Goal: Information Seeking & Learning: Learn about a topic

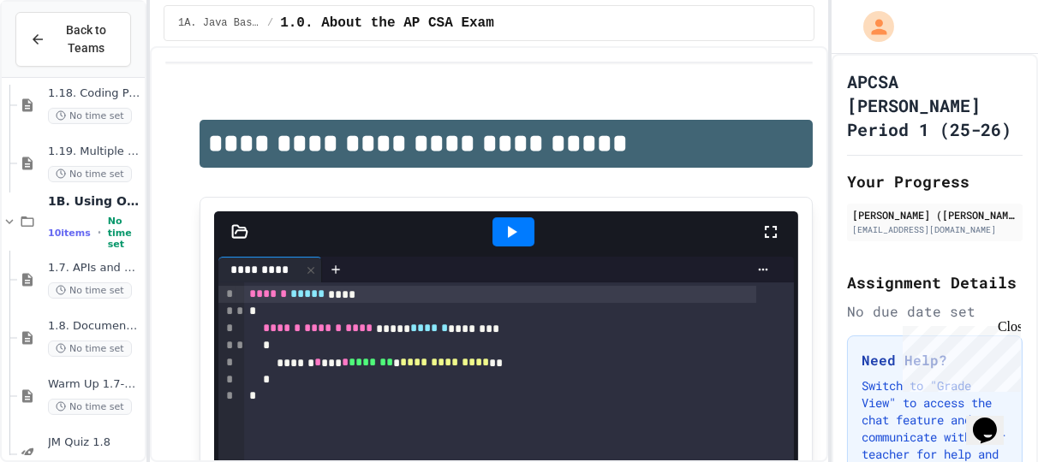
scroll to position [1027, 0]
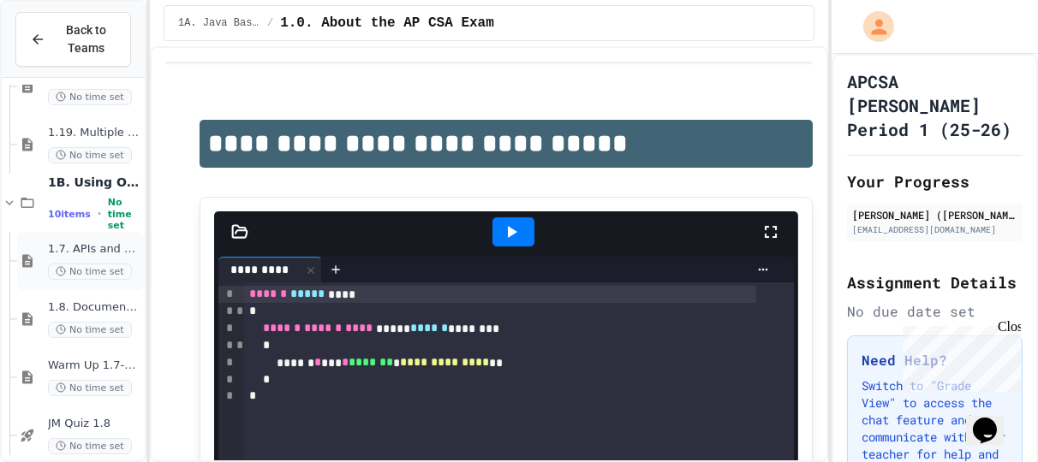
click at [91, 250] on span "1.7. APIs and Libraries" at bounding box center [94, 249] width 93 height 15
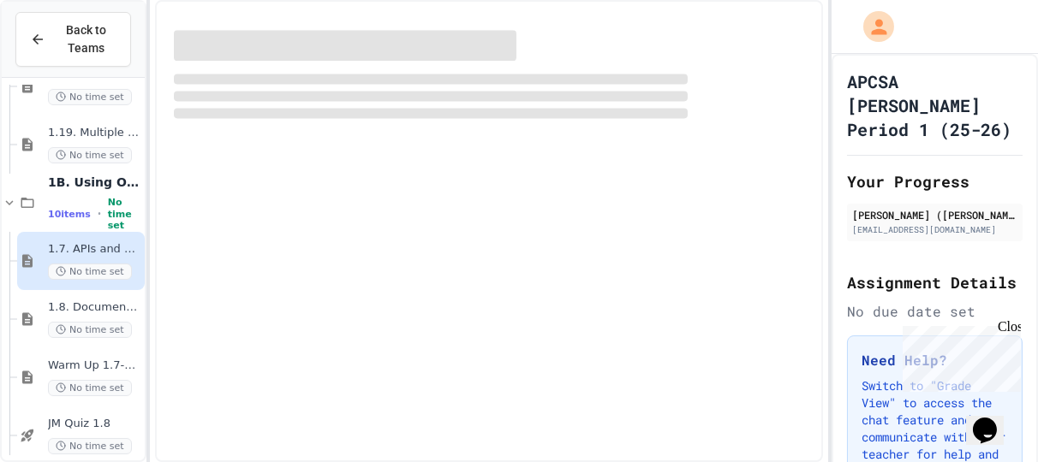
scroll to position [1097, 0]
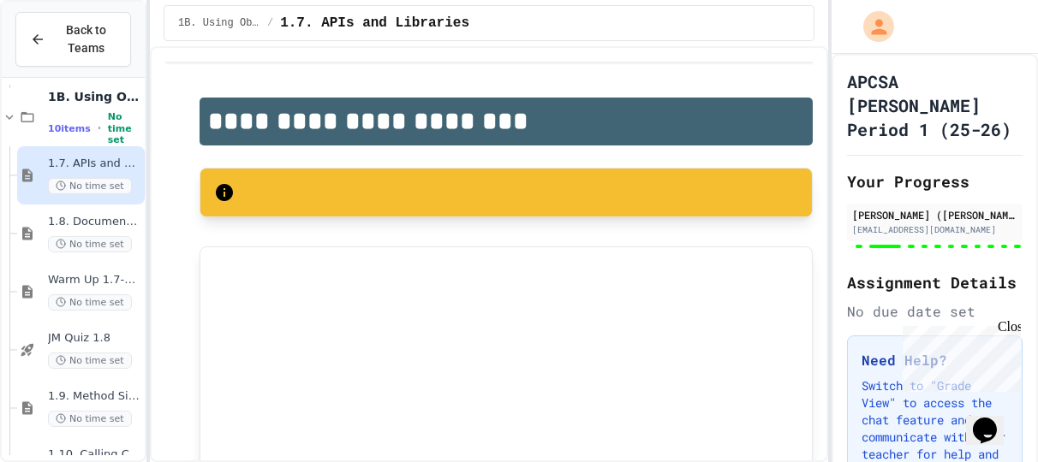
type input "**"
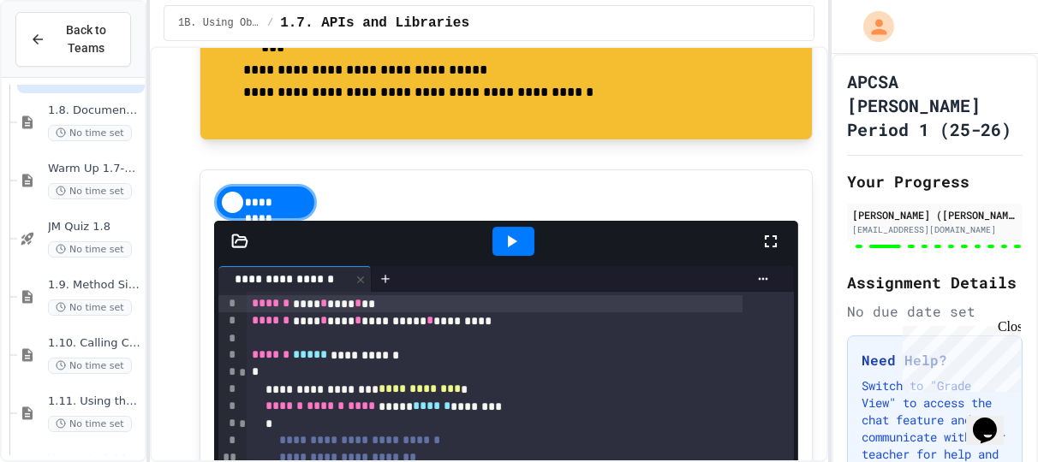
scroll to position [1199, 0]
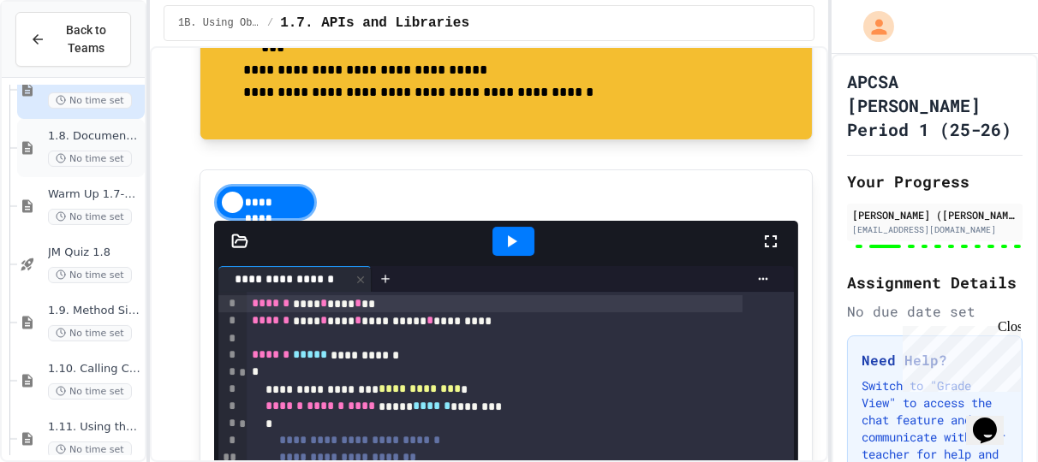
click at [80, 135] on span "1.8. Documentation with Comments and Preconditions" at bounding box center [94, 136] width 93 height 15
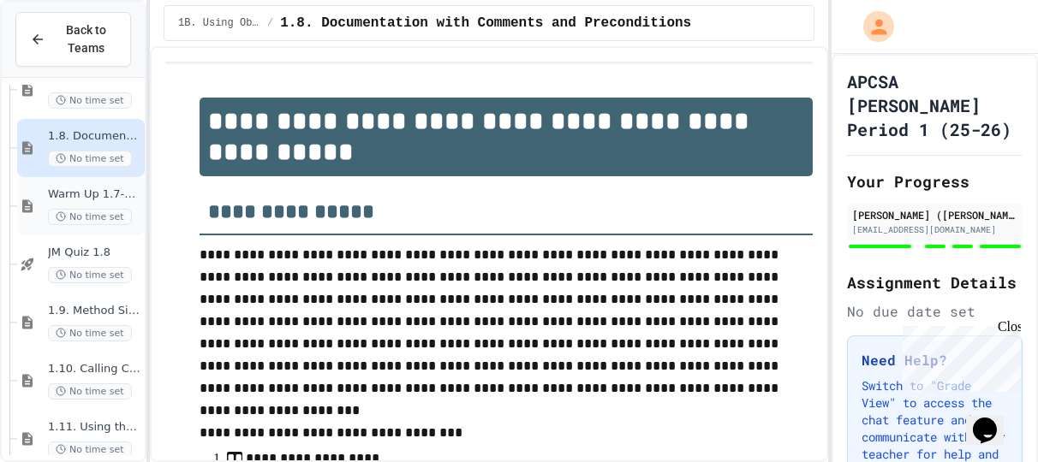
click at [100, 194] on span "Warm Up 1.7-1.8" at bounding box center [94, 194] width 93 height 15
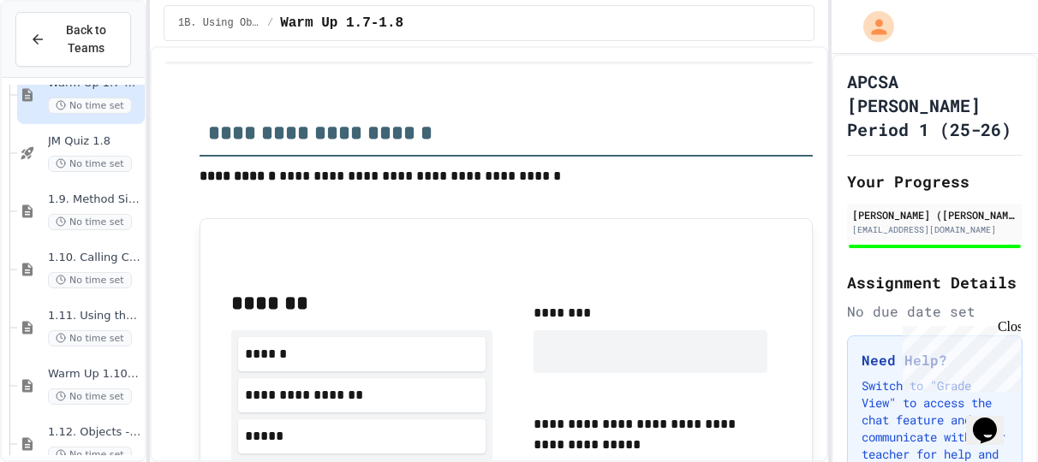
scroll to position [1370, 0]
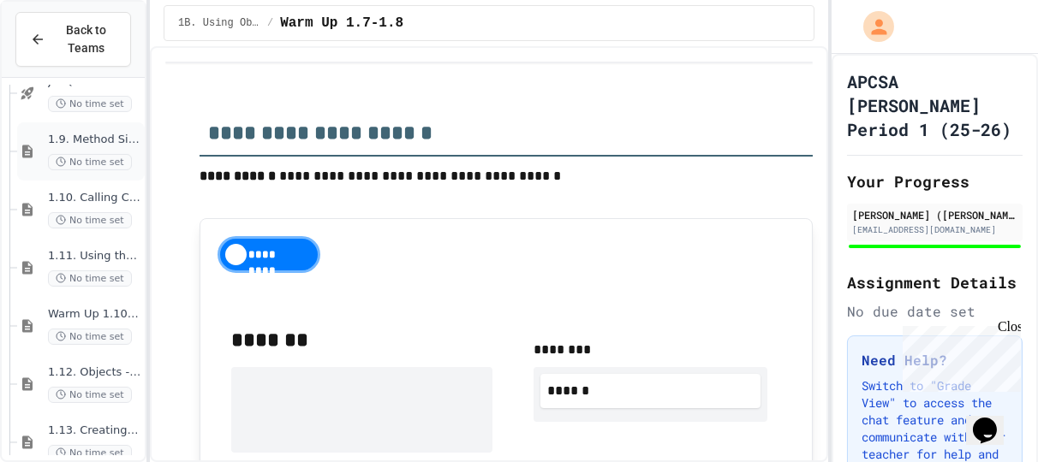
click at [81, 135] on span "1.9. Method Signatures" at bounding box center [94, 140] width 93 height 15
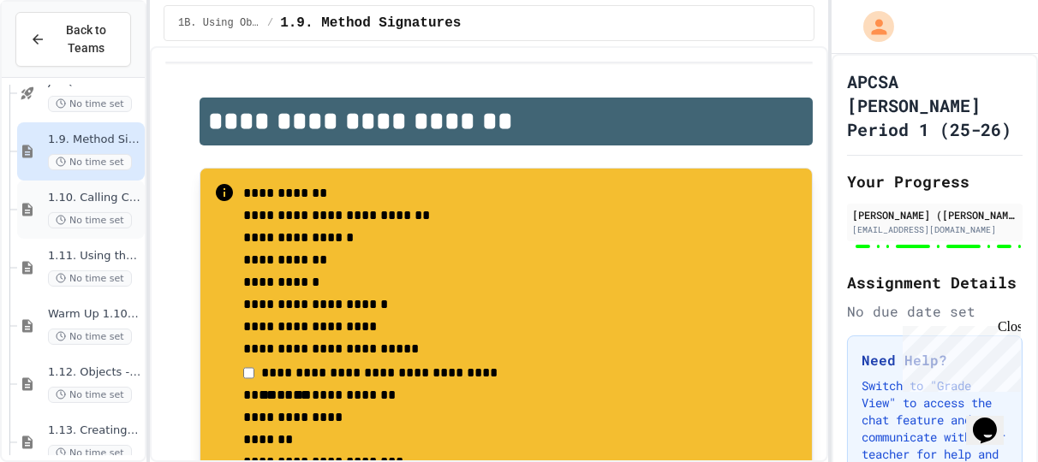
click at [82, 198] on span "1.10. Calling Class Methods" at bounding box center [94, 198] width 93 height 15
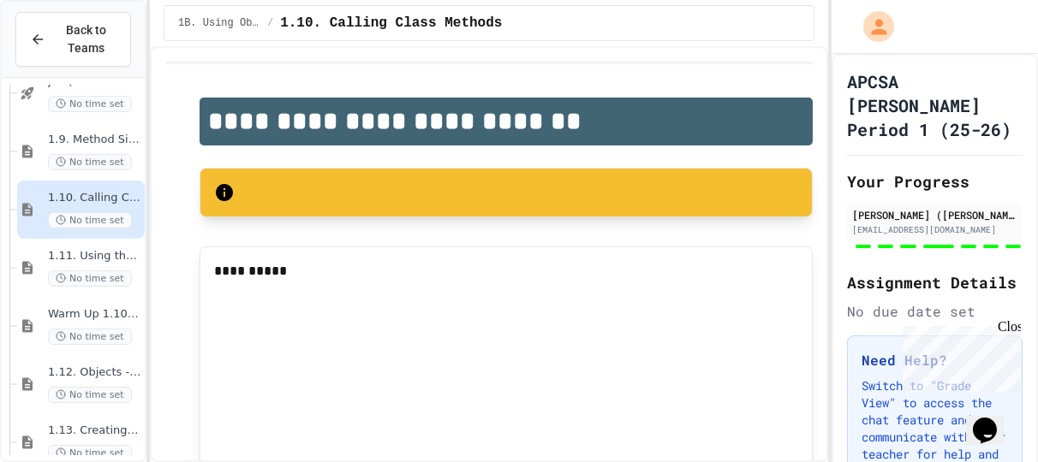
click at [98, 256] on span "1.11. Using the Math Class" at bounding box center [94, 256] width 93 height 15
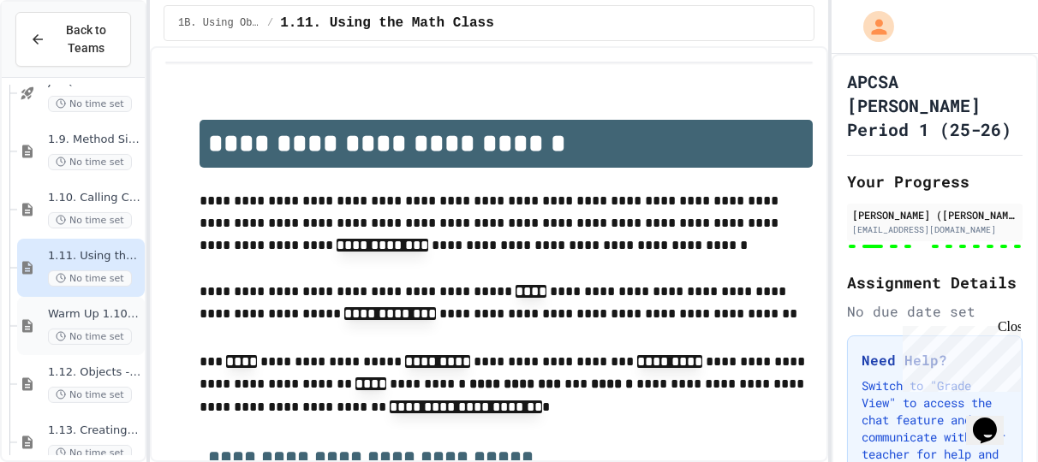
click at [87, 307] on span "Warm Up 1.10-1.11" at bounding box center [94, 314] width 93 height 15
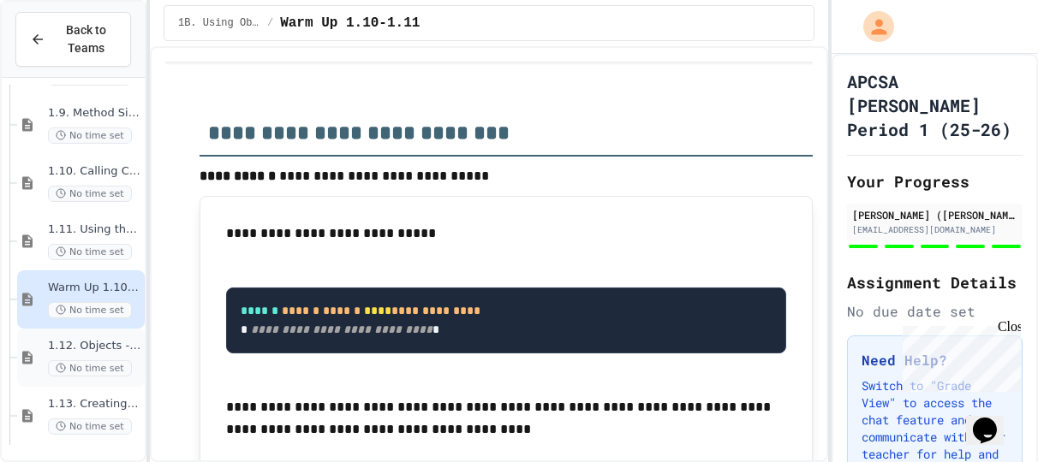
click at [74, 339] on span "1.12. Objects - Instances of Classes" at bounding box center [94, 346] width 93 height 15
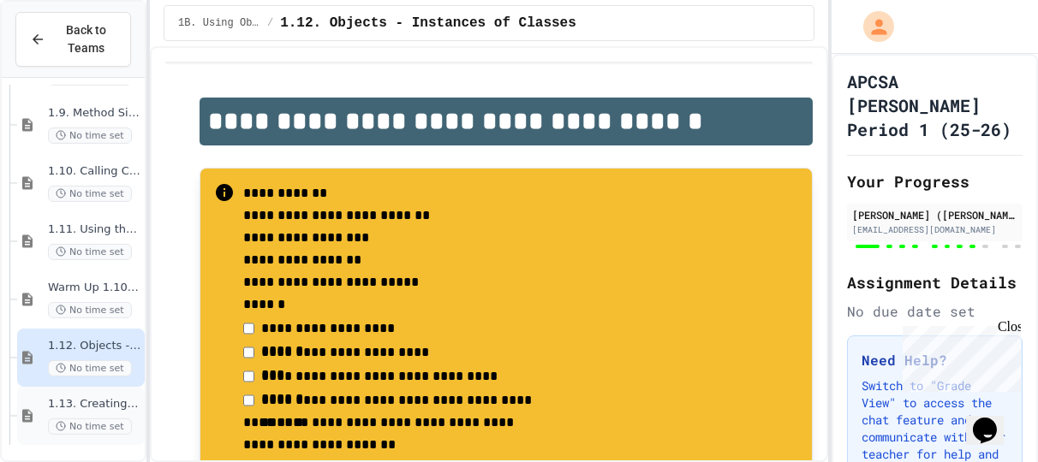
click at [57, 391] on div "1.13. Creating and Initializing Objects: Constructors No time set" at bounding box center [81, 416] width 128 height 58
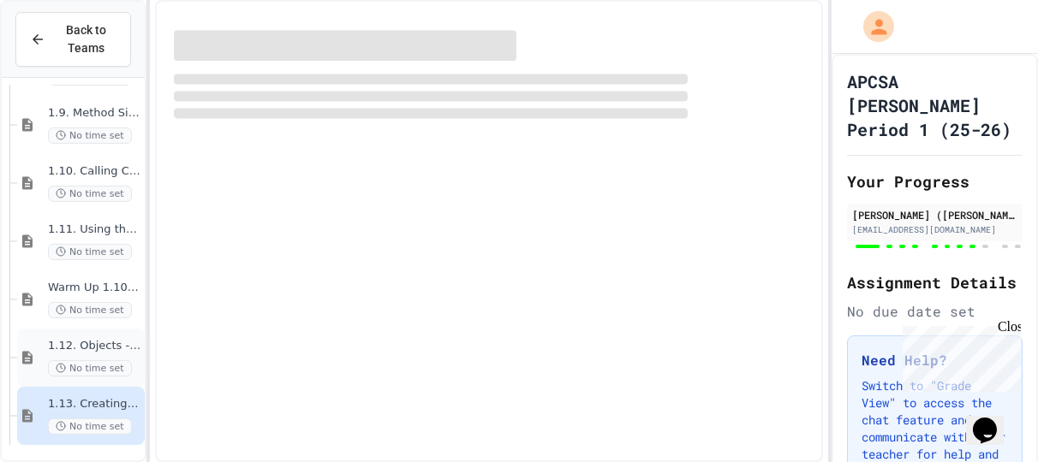
scroll to position [1376, 0]
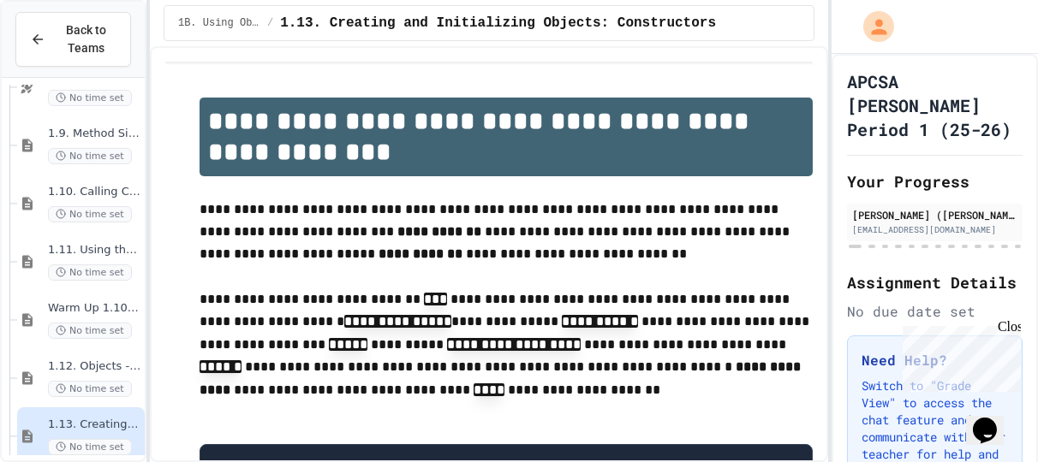
click at [68, 360] on span "1.12. Objects - Instances of Classes" at bounding box center [94, 367] width 93 height 15
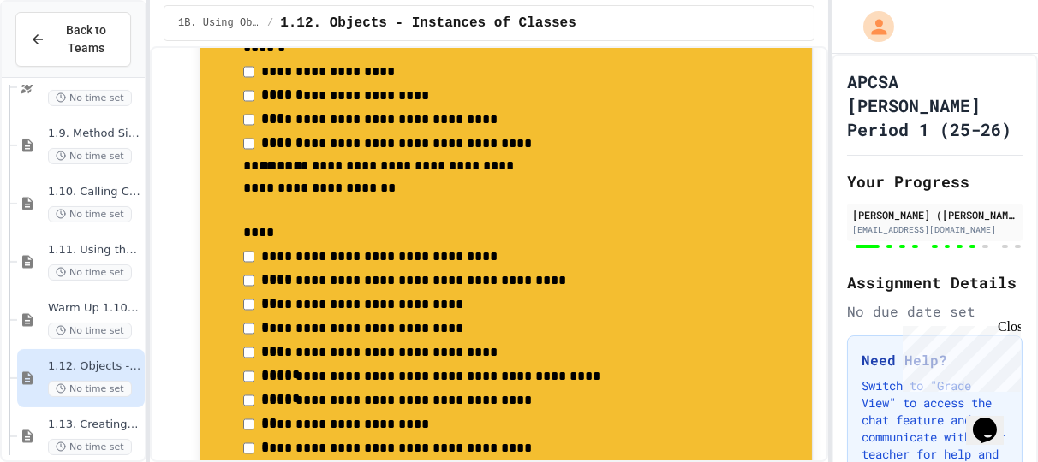
scroll to position [428, 0]
